Goal: Transaction & Acquisition: Purchase product/service

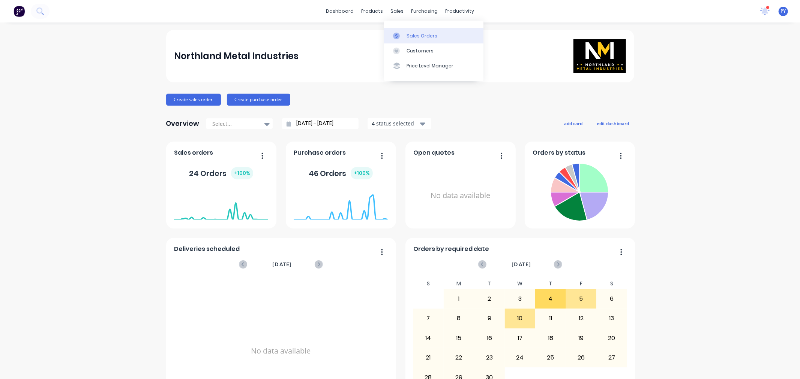
click at [414, 35] on div "Sales Orders" at bounding box center [421, 36] width 31 height 7
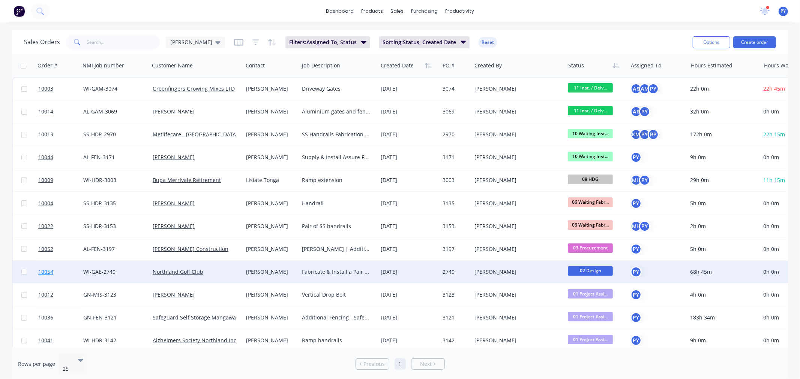
click at [48, 272] on span "10054" at bounding box center [45, 271] width 15 height 7
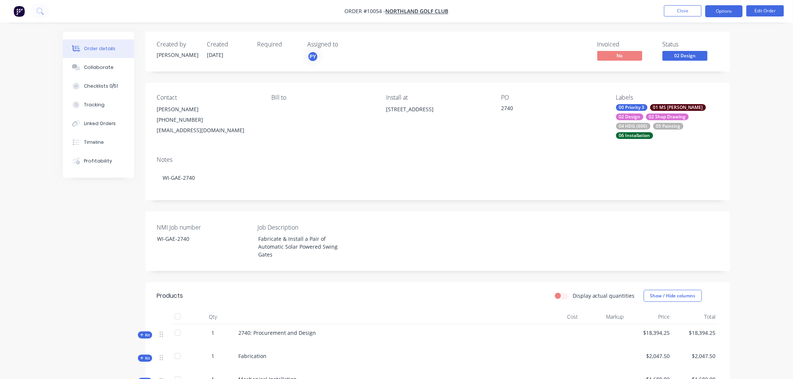
click at [726, 10] on button "Options" at bounding box center [724, 11] width 37 height 12
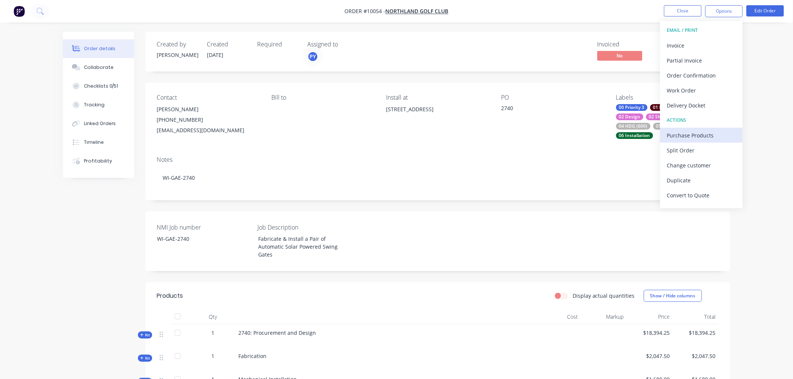
click at [682, 134] on div "Purchase Products" at bounding box center [701, 135] width 69 height 11
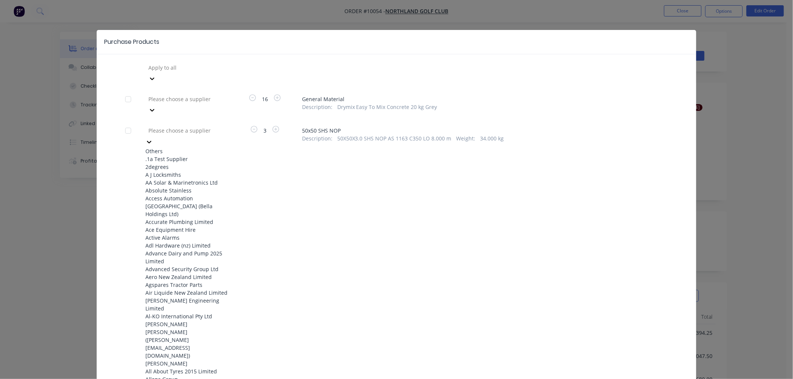
click at [187, 126] on div at bounding box center [202, 130] width 108 height 9
click at [124, 123] on div at bounding box center [128, 130] width 15 height 15
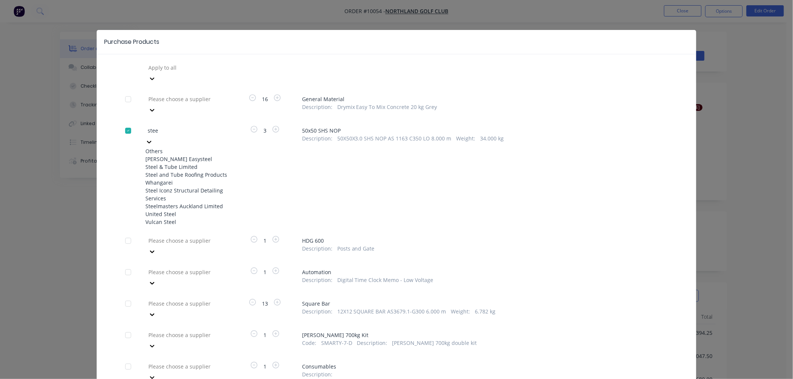
type input "steel"
click at [170, 163] on div "Steel & Tube Limited" at bounding box center [186, 167] width 82 height 8
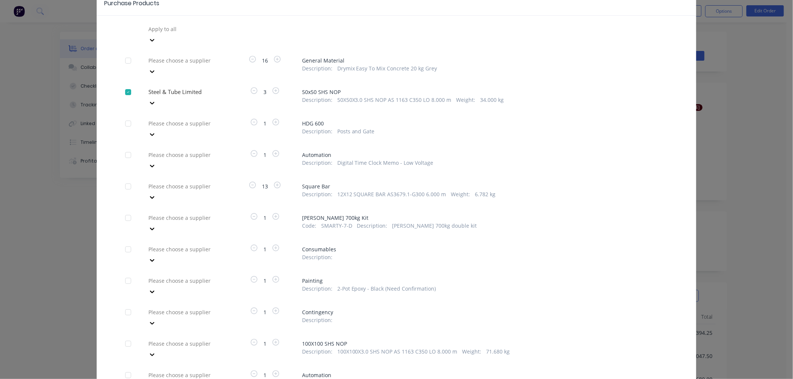
scroll to position [42, 0]
click at [125, 176] on div at bounding box center [128, 183] width 15 height 15
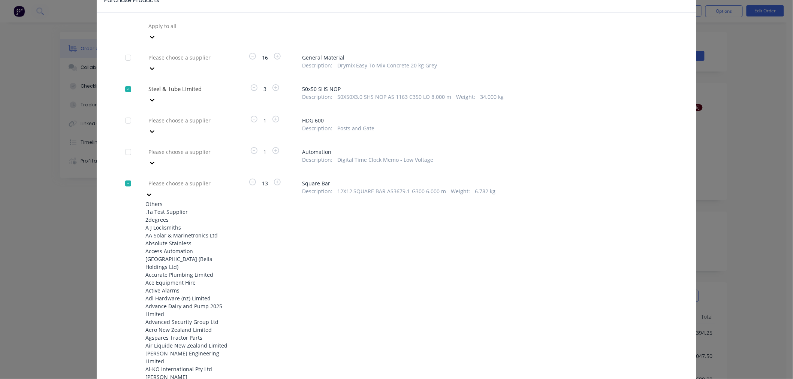
click at [167, 179] on div at bounding box center [202, 183] width 108 height 9
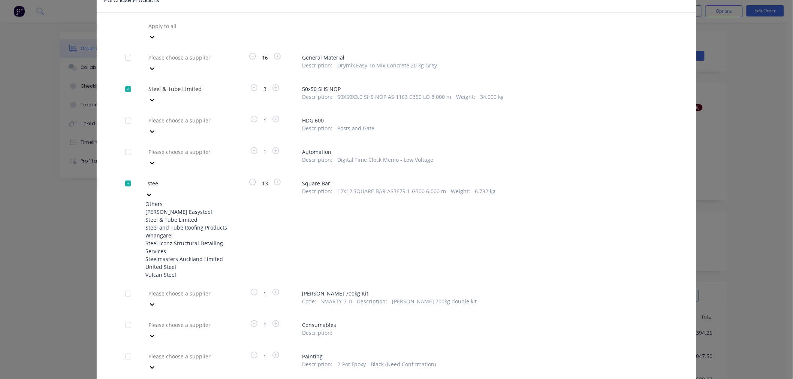
type input "steel"
click at [171, 216] on div "Steel & Tube Limited" at bounding box center [186, 220] width 82 height 8
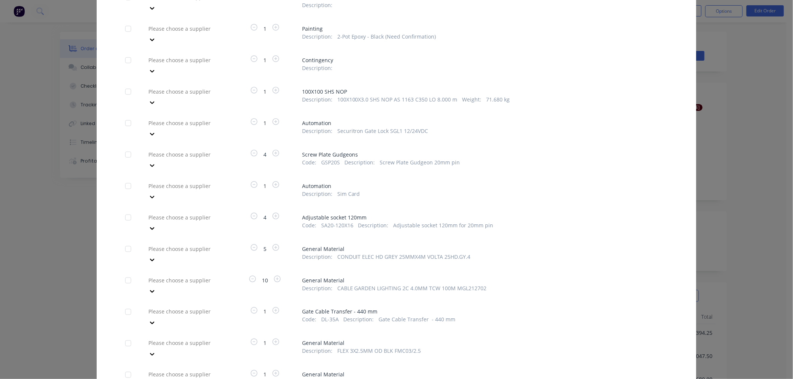
scroll to position [291, 0]
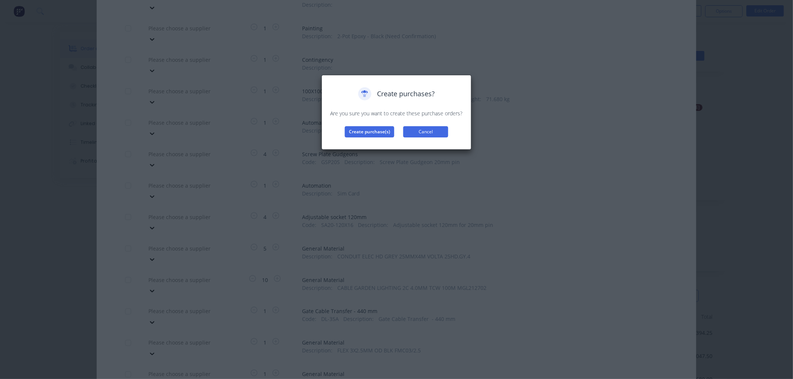
click at [427, 131] on button "Cancel" at bounding box center [425, 131] width 45 height 11
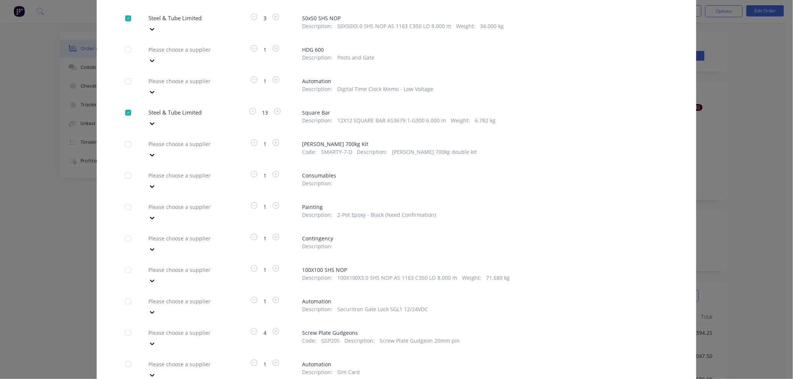
scroll to position [83, 0]
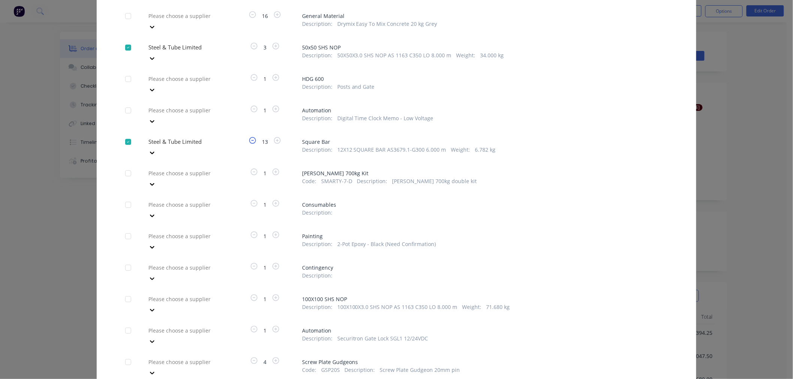
click at [249, 137] on icon "button" at bounding box center [252, 140] width 7 height 7
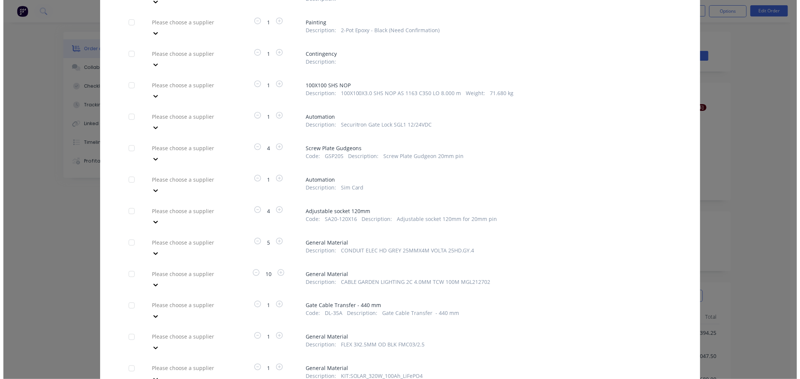
scroll to position [306, 0]
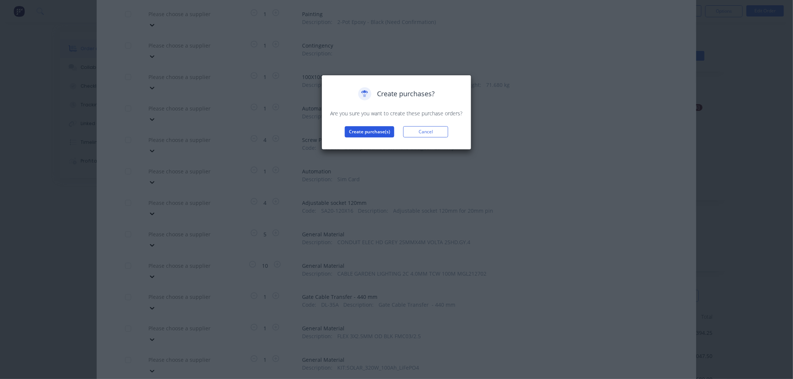
click at [368, 132] on button "Create purchase(s)" at bounding box center [369, 131] width 49 height 11
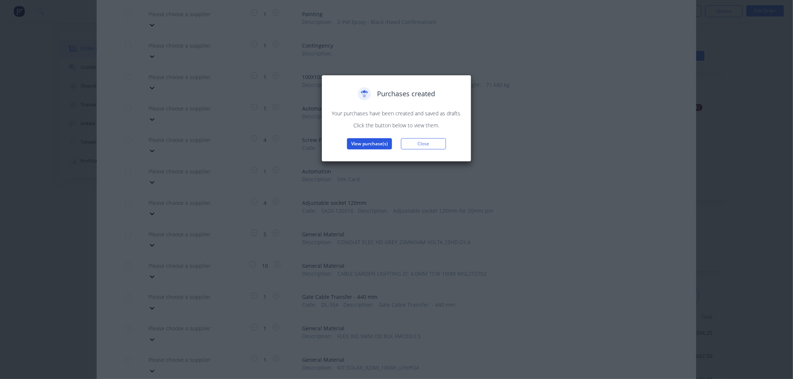
click at [365, 145] on button "View purchase(s)" at bounding box center [369, 143] width 45 height 11
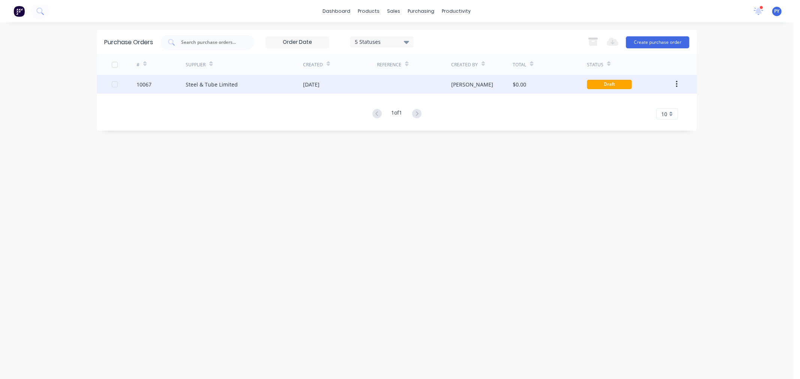
click at [202, 85] on div "Steel & Tube Limited" at bounding box center [212, 85] width 52 height 8
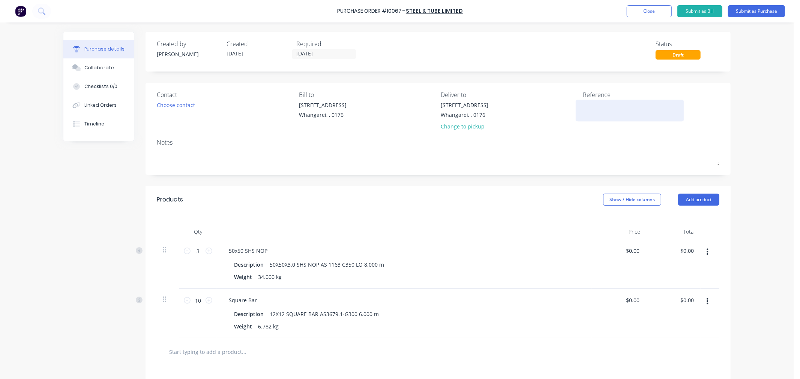
click at [591, 107] on textarea at bounding box center [630, 109] width 94 height 17
type textarea "2740"
drag, startPoint x: 299, startPoint y: 53, endPoint x: 293, endPoint y: 53, distance: 5.6
click at [293, 53] on input "[DATE]" at bounding box center [323, 53] width 63 height 9
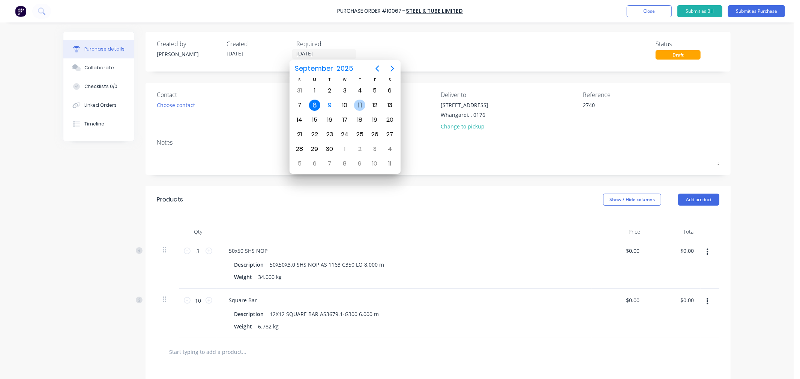
click at [358, 105] on div "11" at bounding box center [359, 105] width 11 height 11
type input "[DATE]"
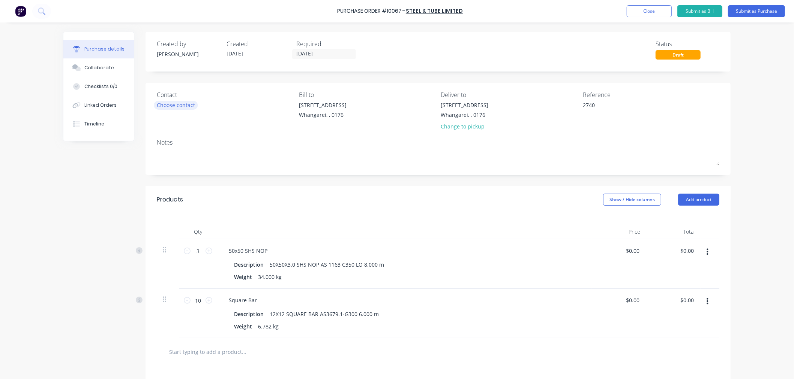
click at [162, 105] on div "Choose contact" at bounding box center [176, 105] width 38 height 8
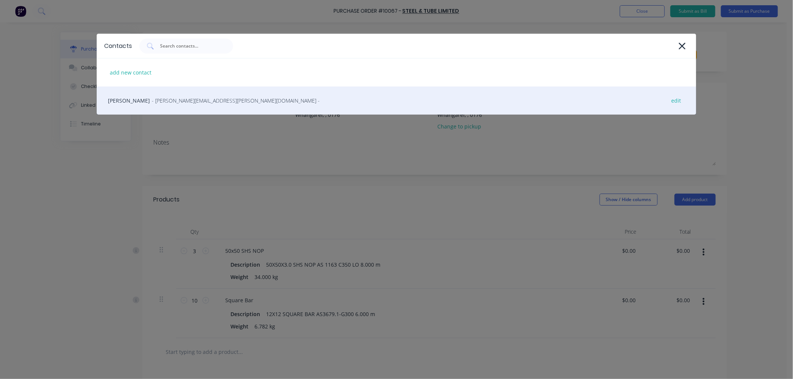
click at [162, 102] on span "- [PERSON_NAME][EMAIL_ADDRESS][PERSON_NAME][DOMAIN_NAME] -" at bounding box center [236, 101] width 168 height 8
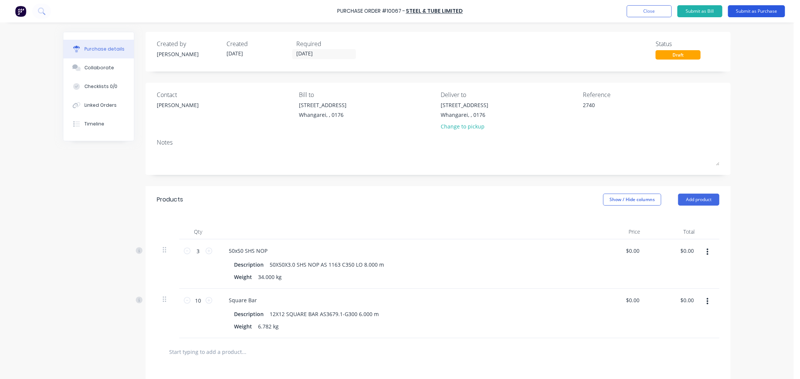
click at [756, 10] on button "Submit as Purchase" at bounding box center [756, 11] width 57 height 12
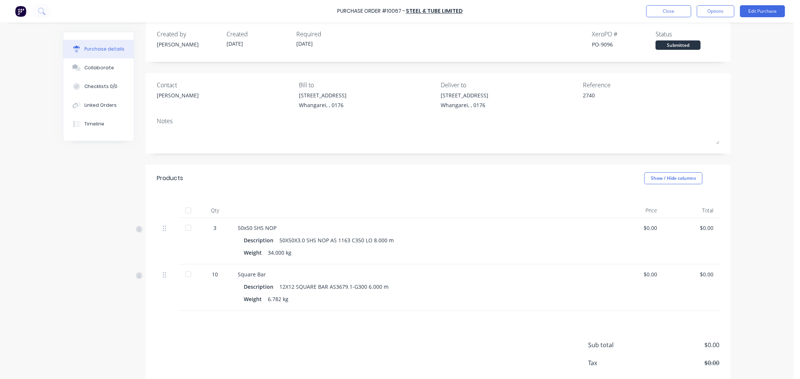
scroll to position [7, 0]
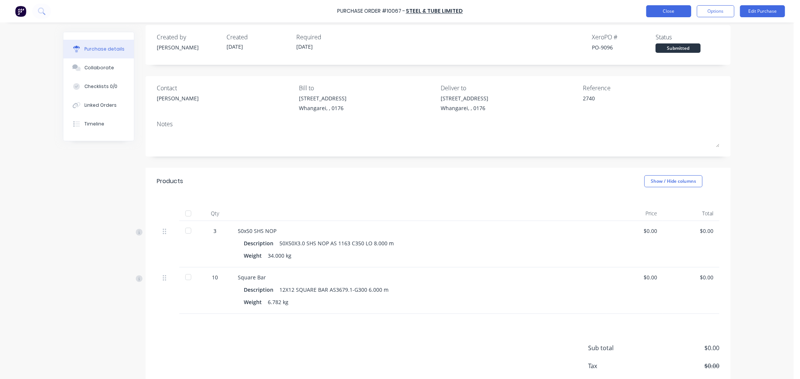
click at [672, 10] on button "Close" at bounding box center [668, 11] width 45 height 12
